Goal: Check status

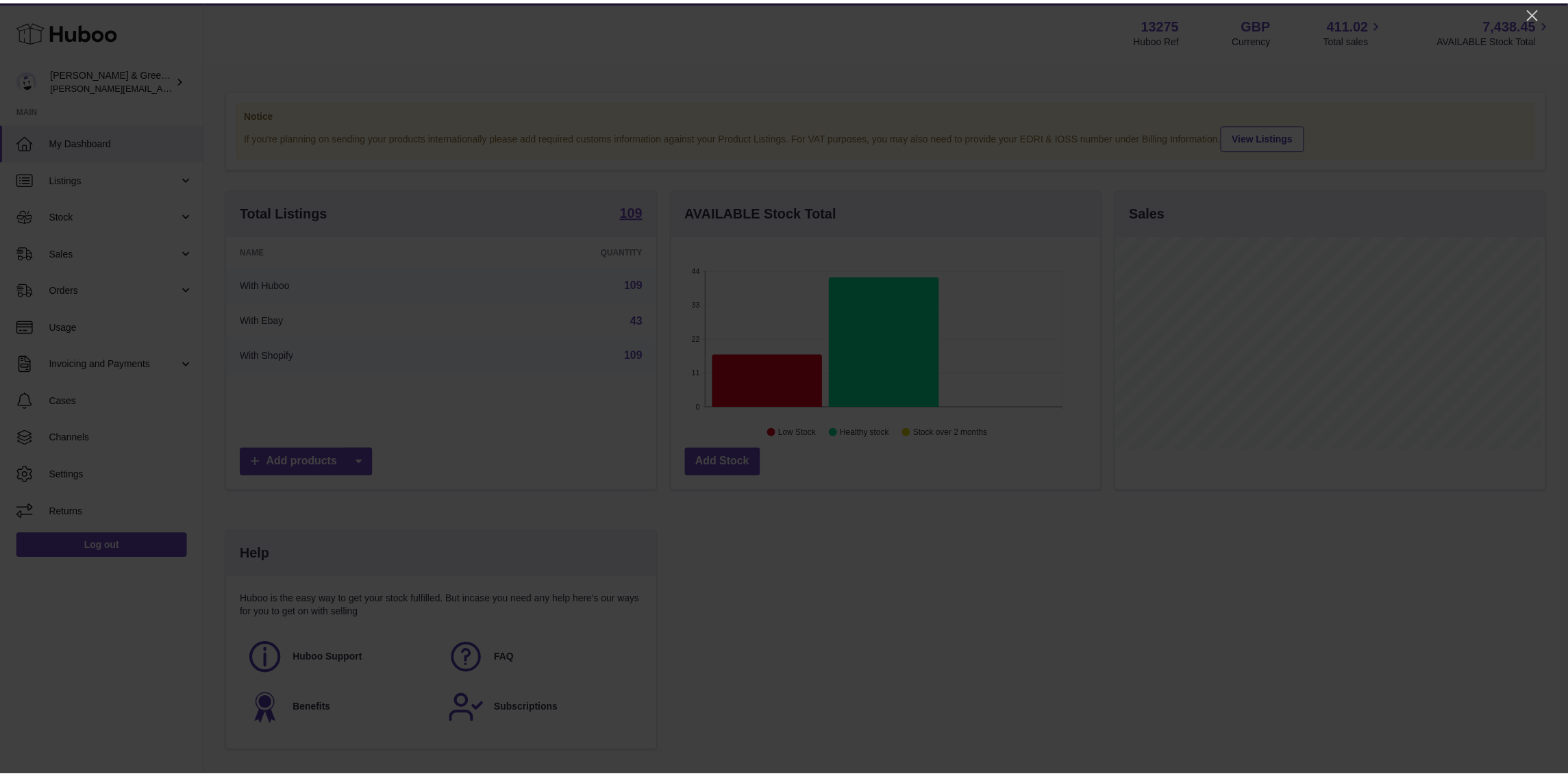
scroll to position [213, 434]
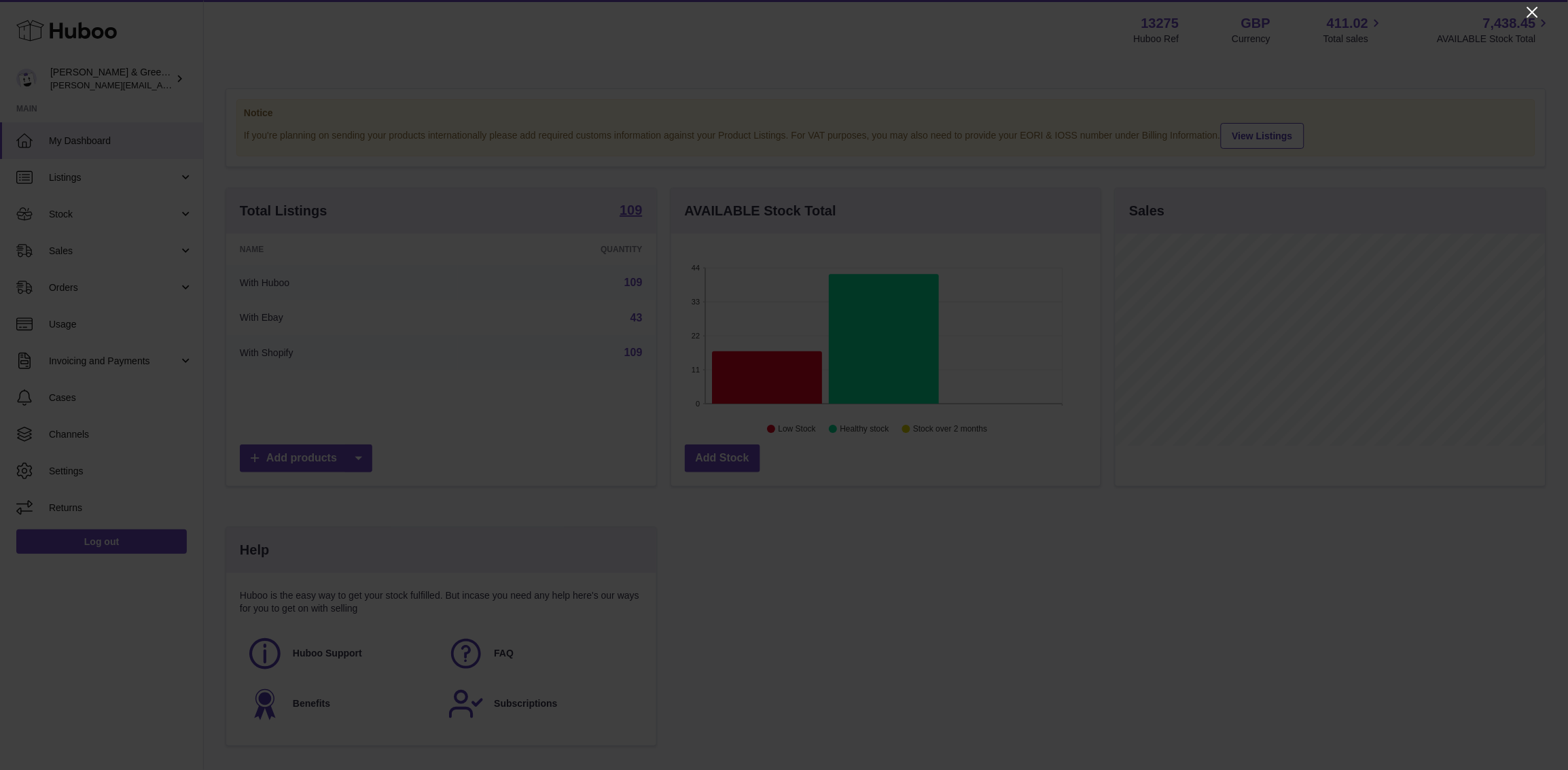
click at [1534, 8] on icon "Close" at bounding box center [1532, 12] width 16 height 16
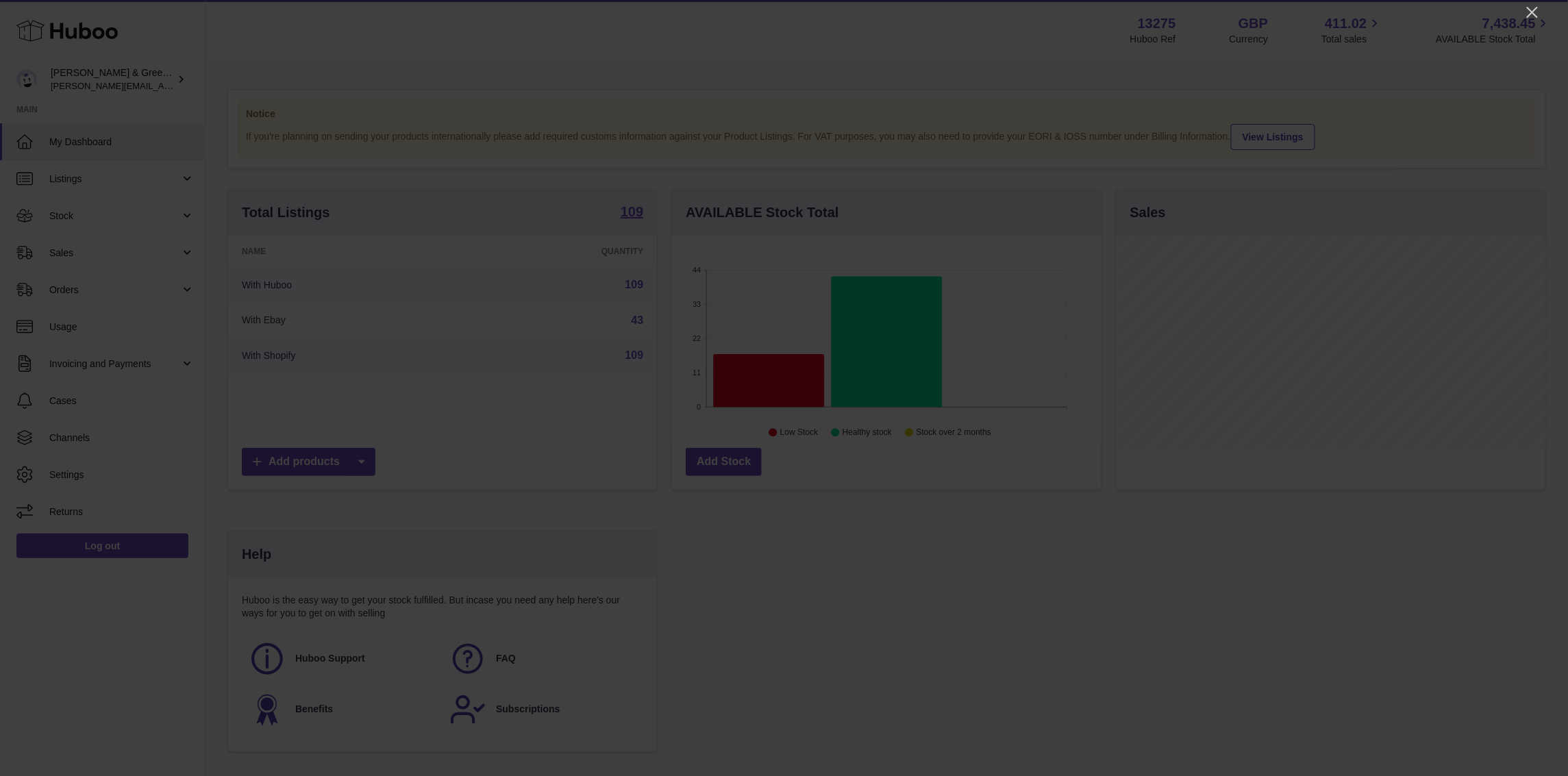
scroll to position [684813, 684739]
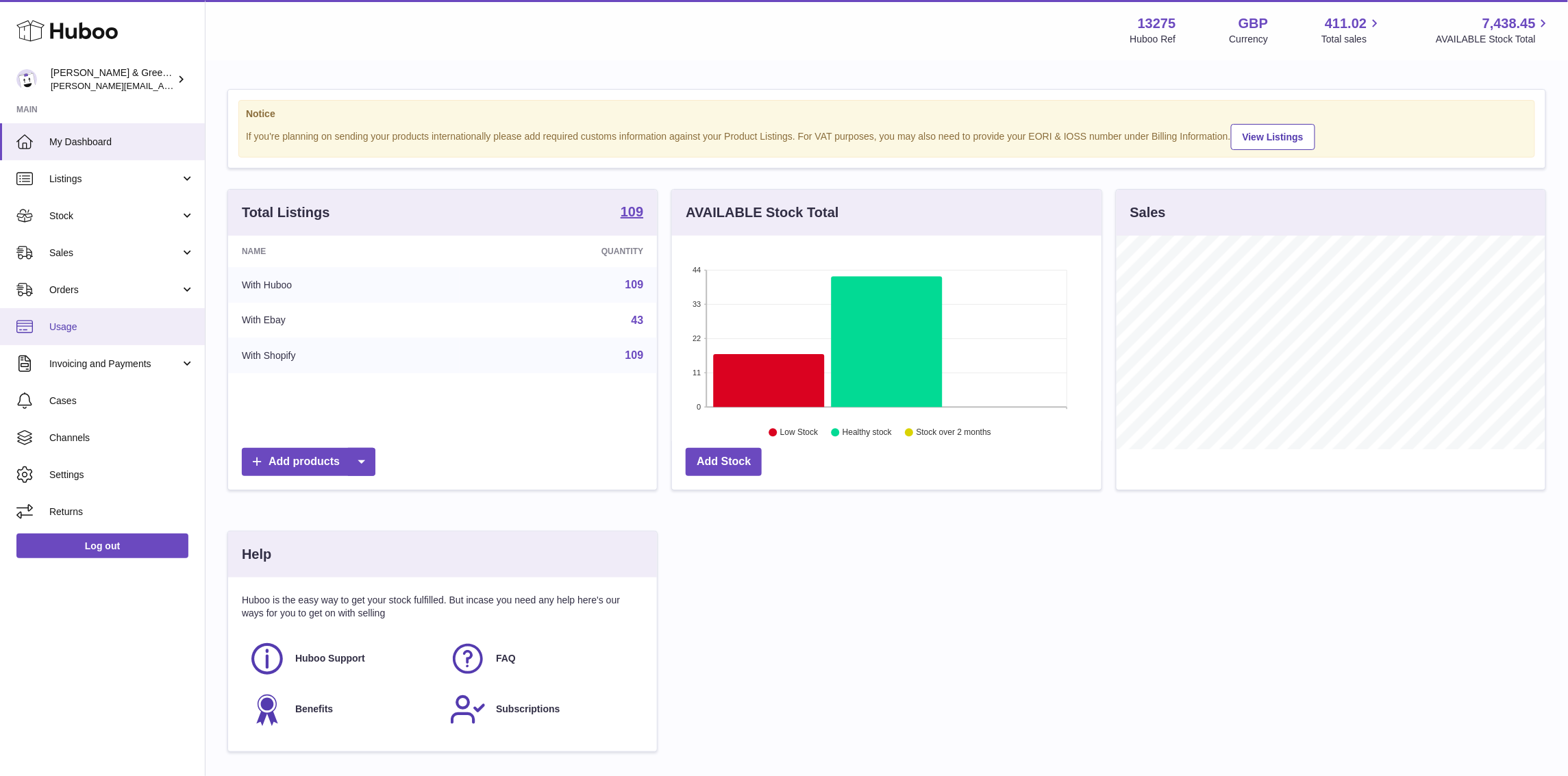
click at [82, 309] on link "Usage" at bounding box center [102, 327] width 205 height 37
click at [97, 286] on span "Orders" at bounding box center [115, 290] width 131 height 13
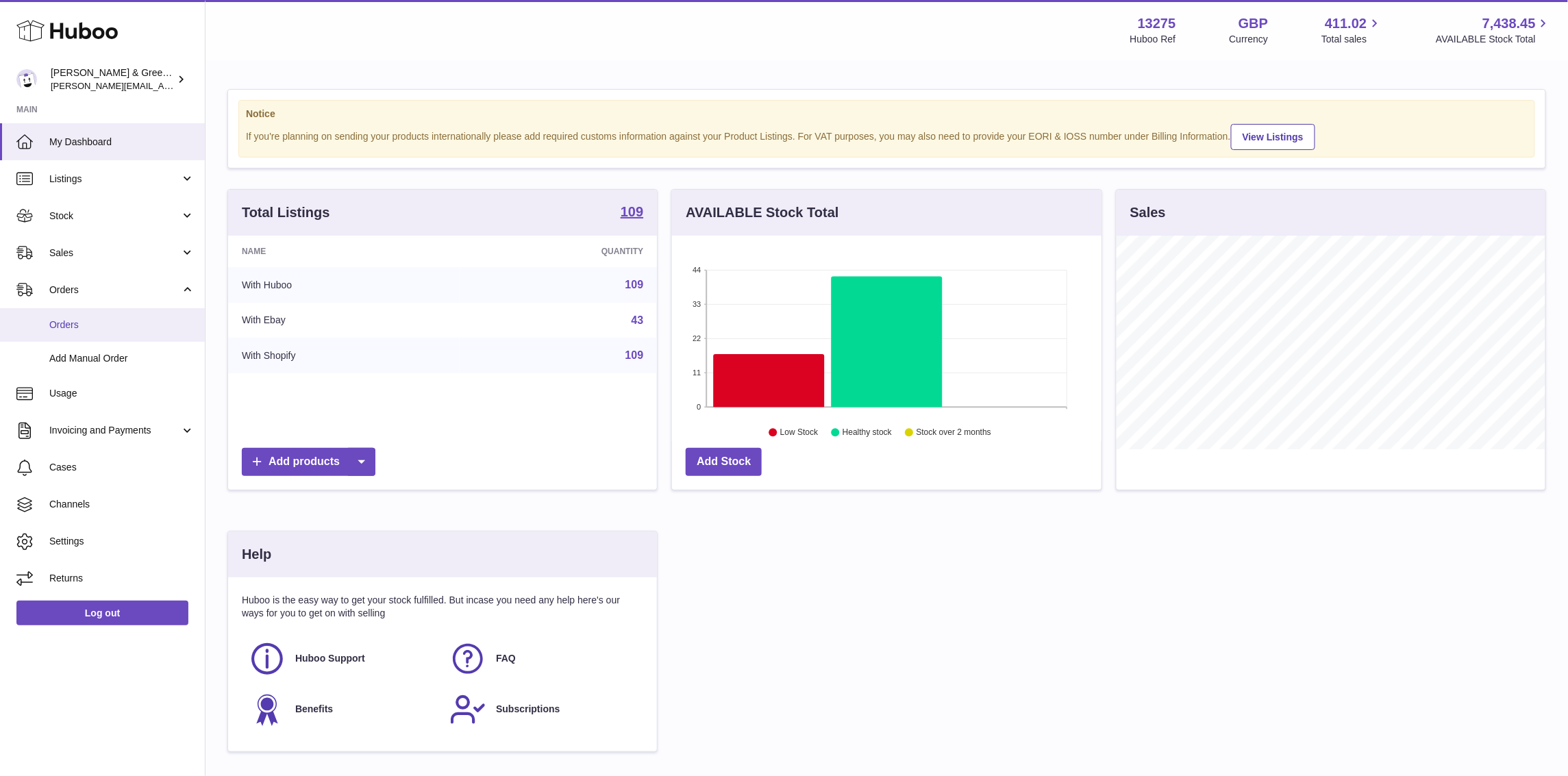
drag, startPoint x: 100, startPoint y: 326, endPoint x: 109, endPoint y: 321, distance: 10.3
click at [100, 326] on span "Orders" at bounding box center [122, 325] width 145 height 13
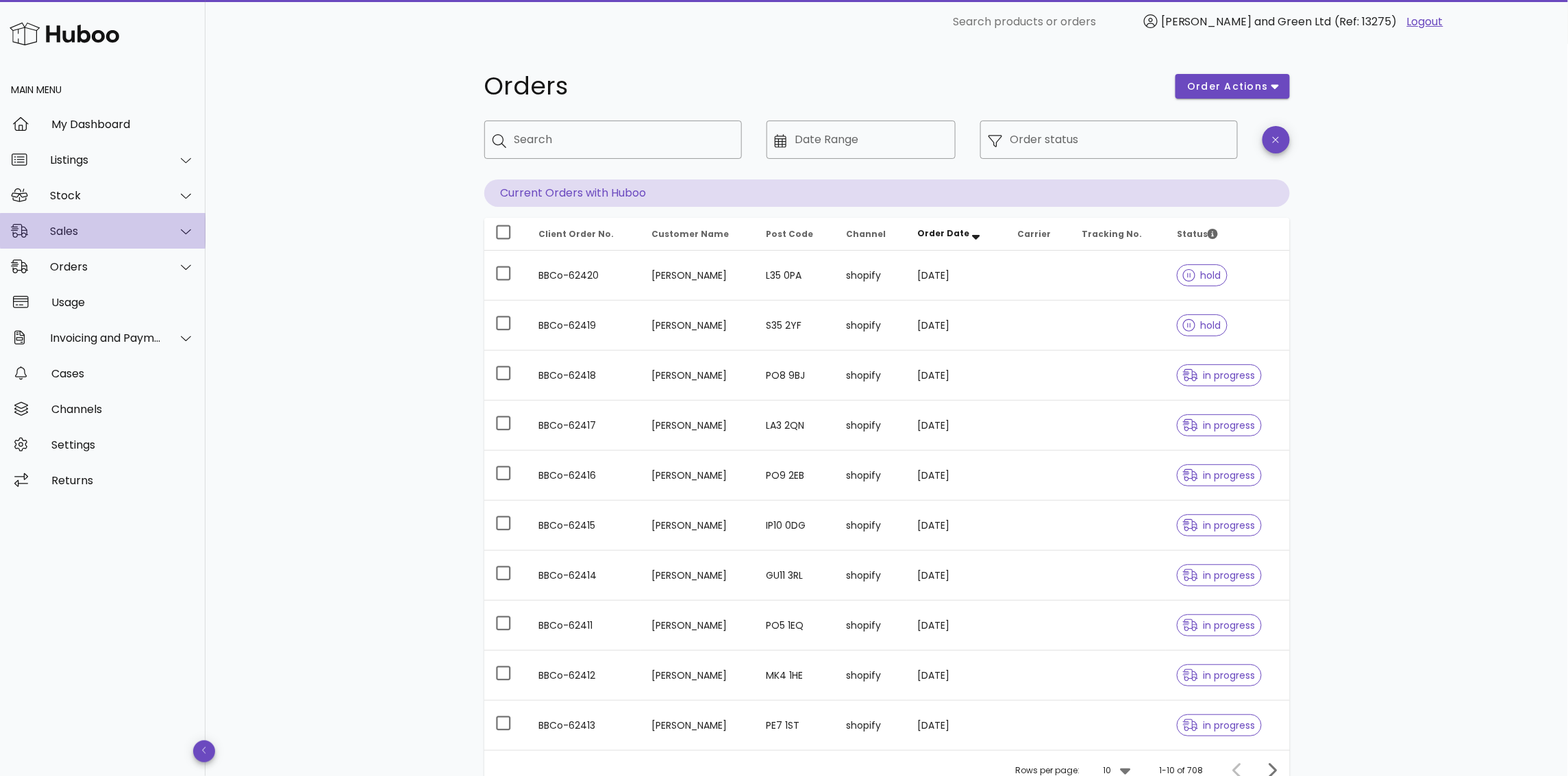
click at [129, 231] on div "Sales" at bounding box center [105, 231] width 112 height 13
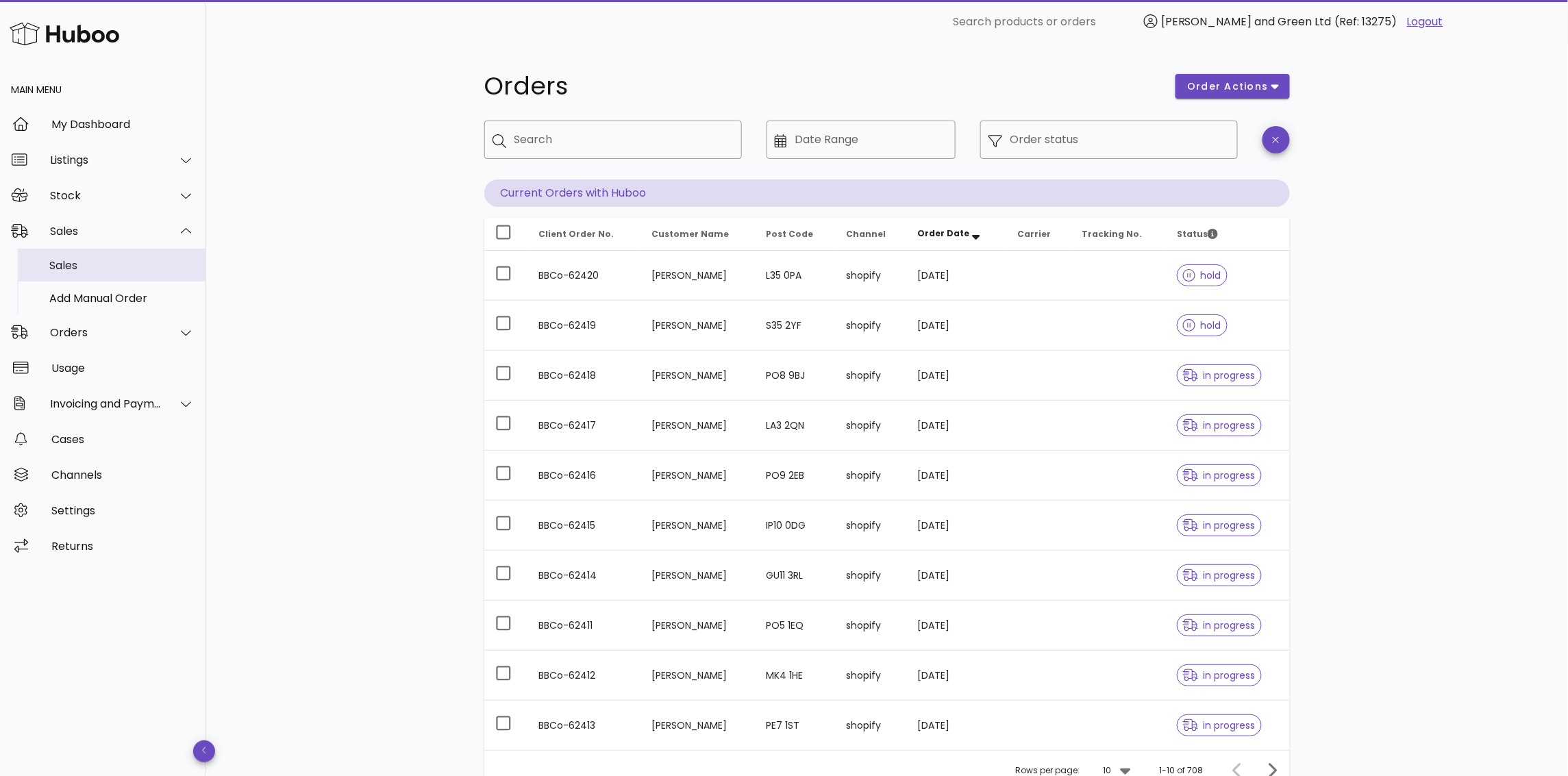
click at [129, 263] on div "Sales" at bounding box center [122, 265] width 145 height 13
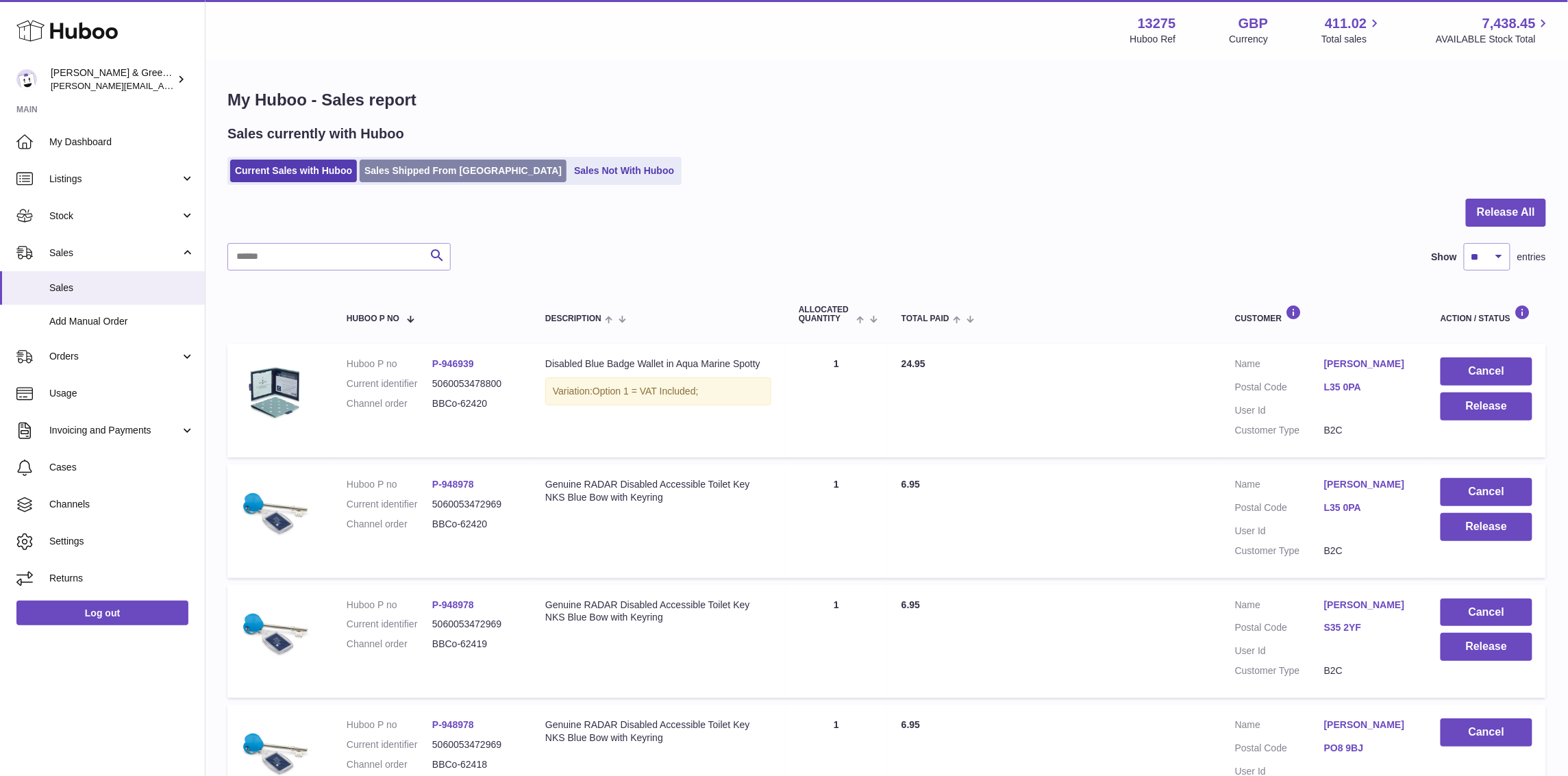
click at [470, 175] on link "Sales Shipped From [GEOGRAPHIC_DATA]" at bounding box center [463, 171] width 207 height 23
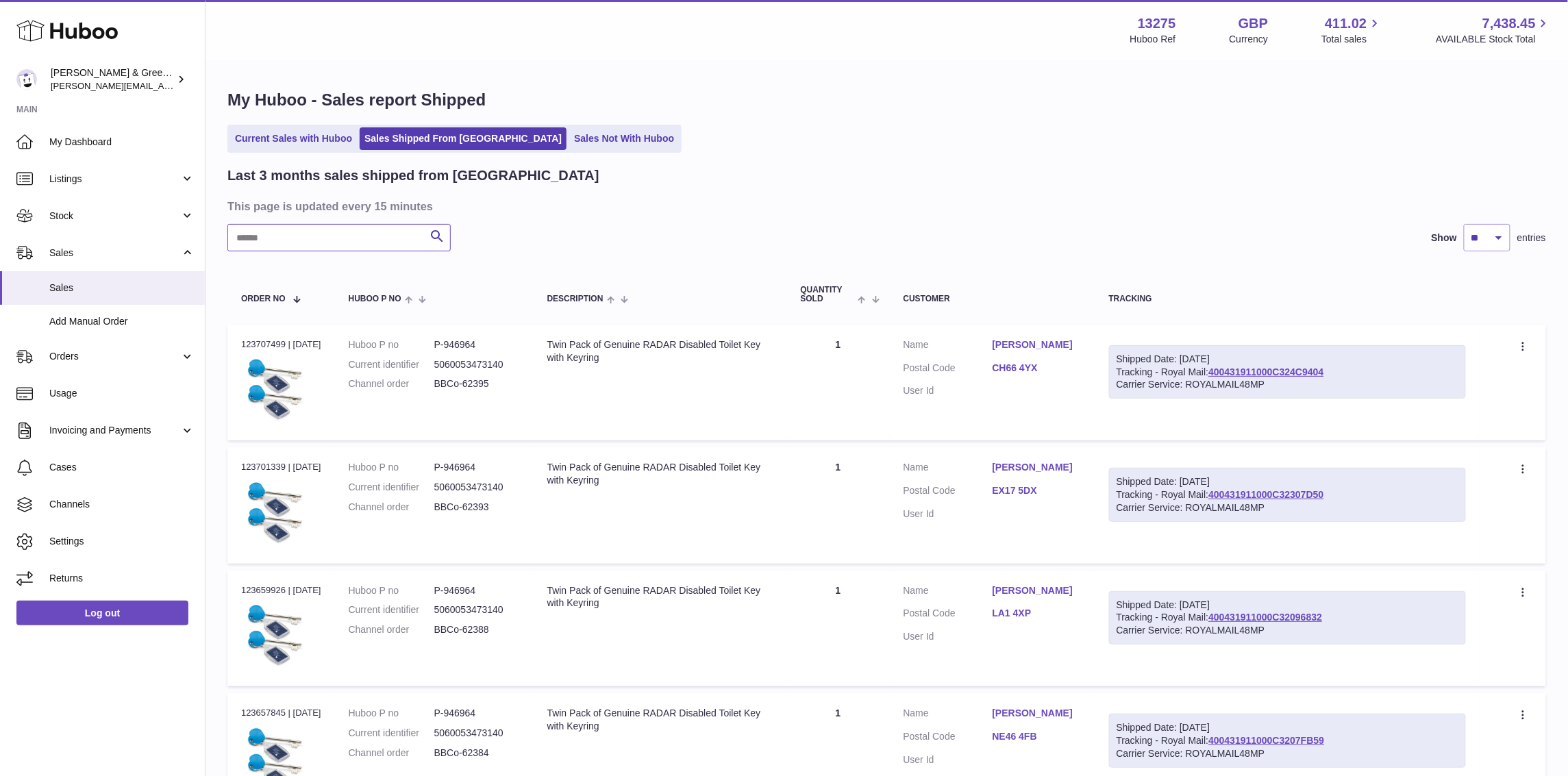
click at [328, 240] on input "text" at bounding box center [339, 237] width 223 height 27
paste input "**********"
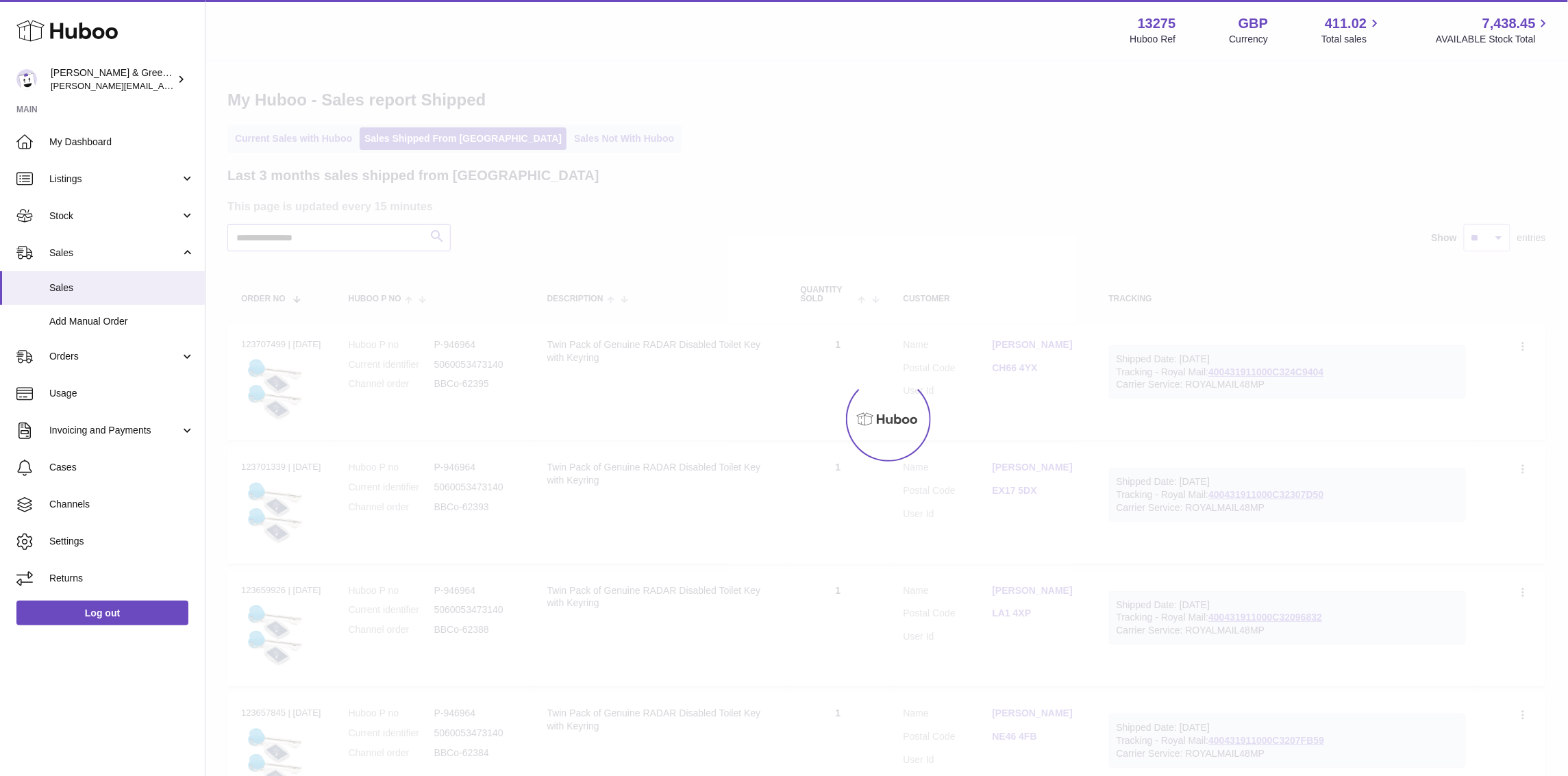
type input "**********"
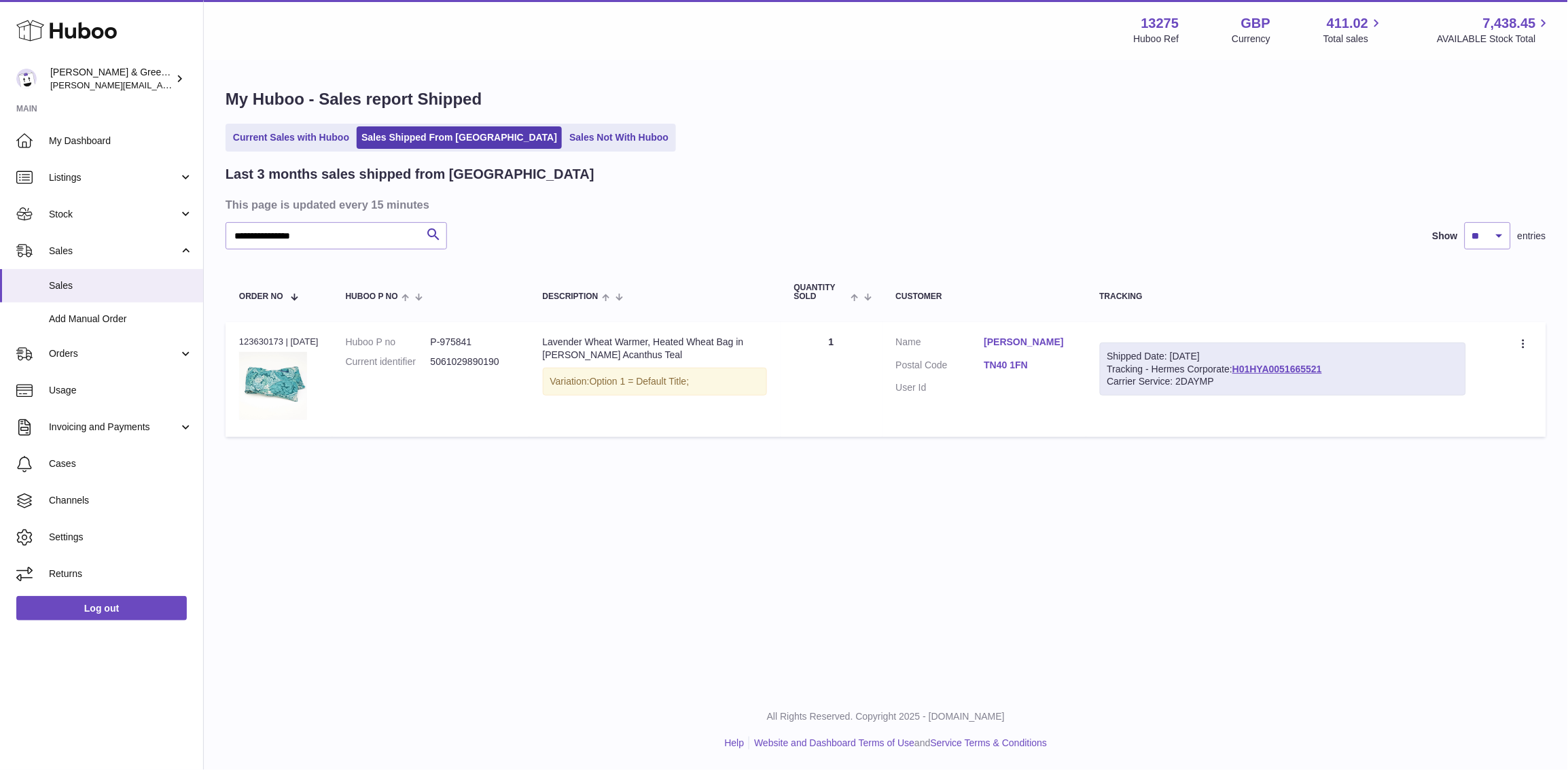
drag, startPoint x: 1350, startPoint y: 367, endPoint x: 1239, endPoint y: 368, distance: 111.0
click at [1239, 368] on div "Shipped Date: 28th Aug 2025 Tracking - Hermes Corporate: H01HYA0051665521 Carri…" at bounding box center [1283, 370] width 366 height 54
copy div "H01HYA0051665521"
click at [1256, 361] on div "Shipped Date: 28th Aug 2025" at bounding box center [1283, 356] width 351 height 13
click at [1253, 372] on link "H01HYA0051665521" at bounding box center [1277, 368] width 90 height 11
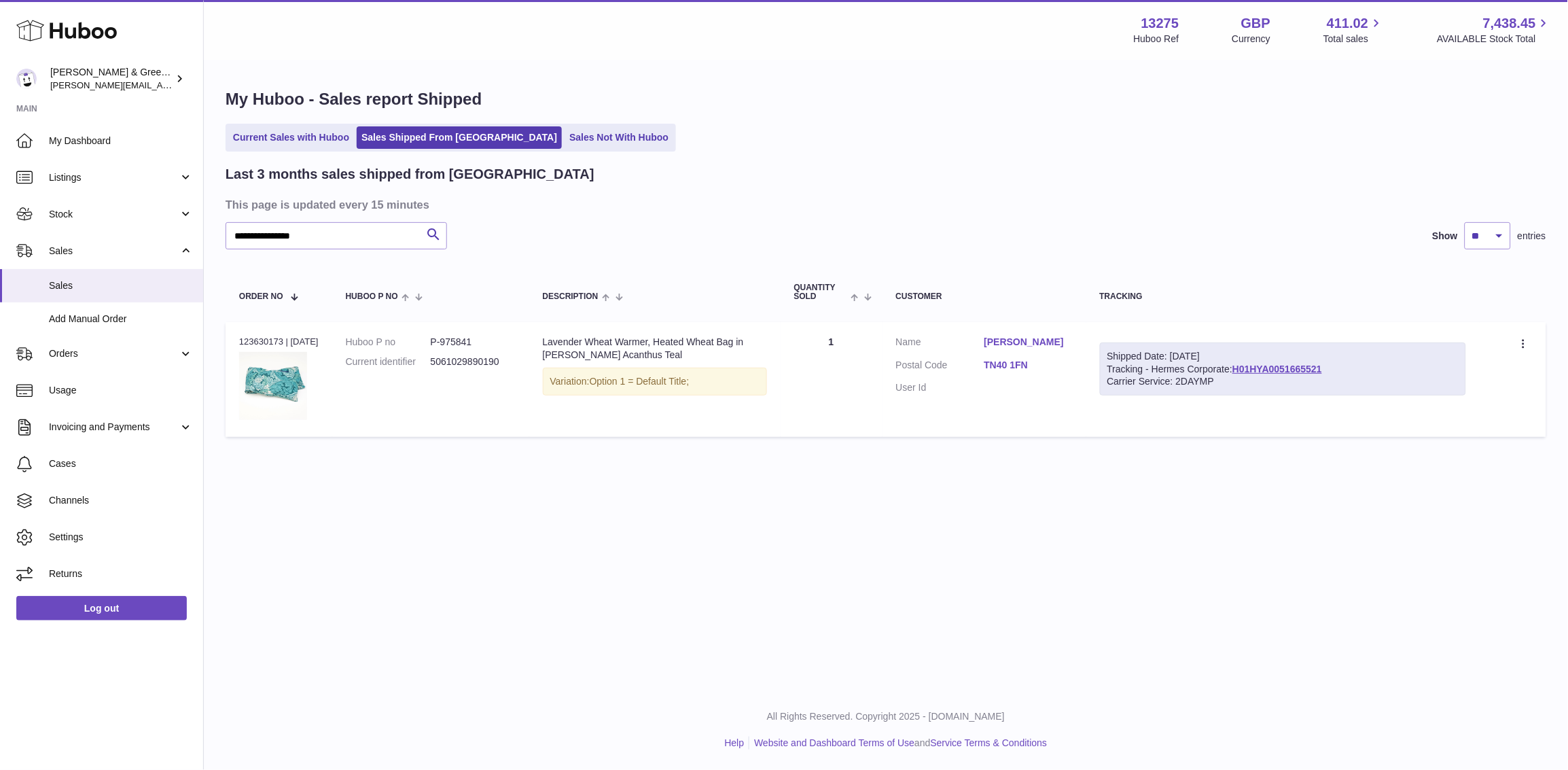
click at [582, 150] on ul "Current Sales with Huboo Sales Shipped From Huboo Sales Not With Huboo" at bounding box center [450, 137] width 450 height 28
click at [571, 139] on link "Sales Not With Huboo" at bounding box center [619, 138] width 109 height 23
